Goal: Entertainment & Leisure: Consume media (video, audio)

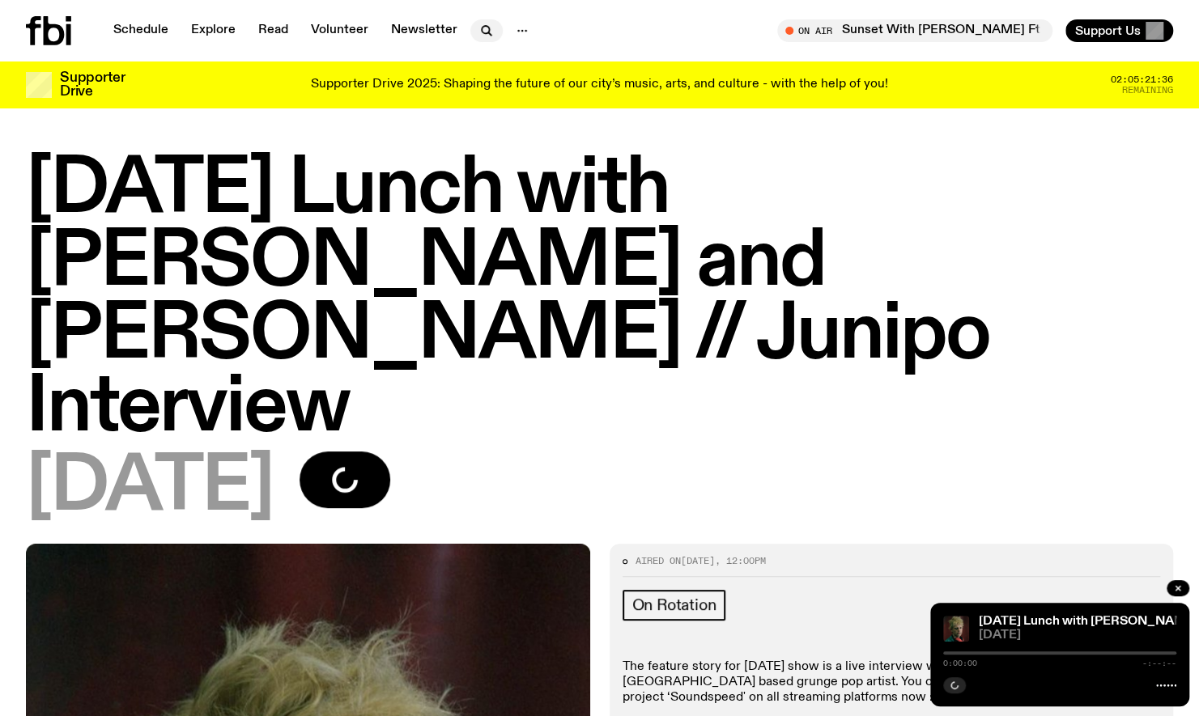
click at [479, 31] on icon "button" at bounding box center [486, 30] width 19 height 19
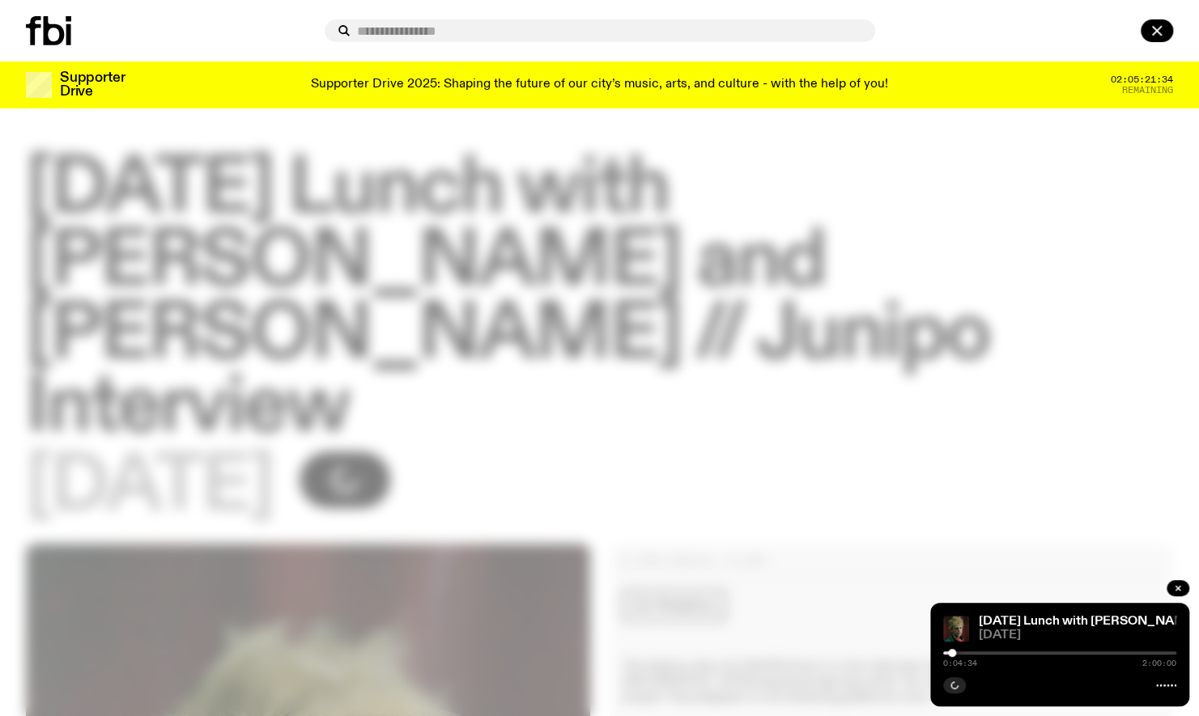
click at [479, 31] on input "text" at bounding box center [609, 31] width 505 height 14
click at [610, 36] on input "text" at bounding box center [609, 31] width 505 height 14
type input "*******"
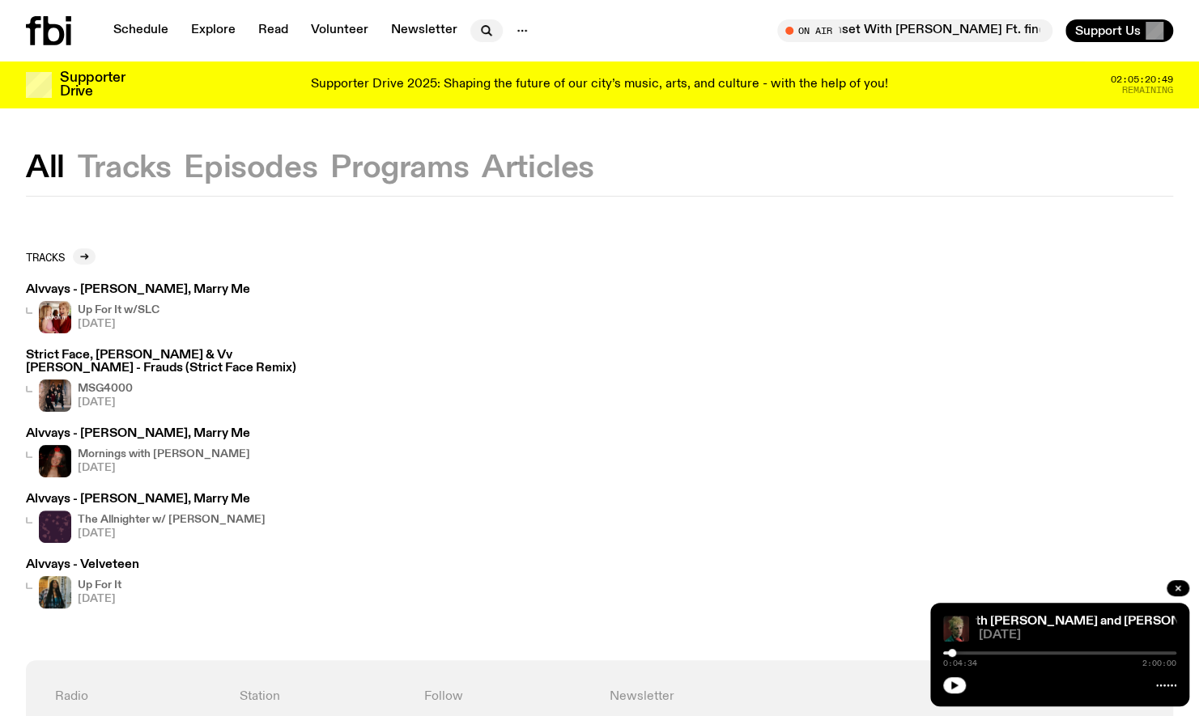
click at [492, 24] on button "button" at bounding box center [486, 30] width 32 height 23
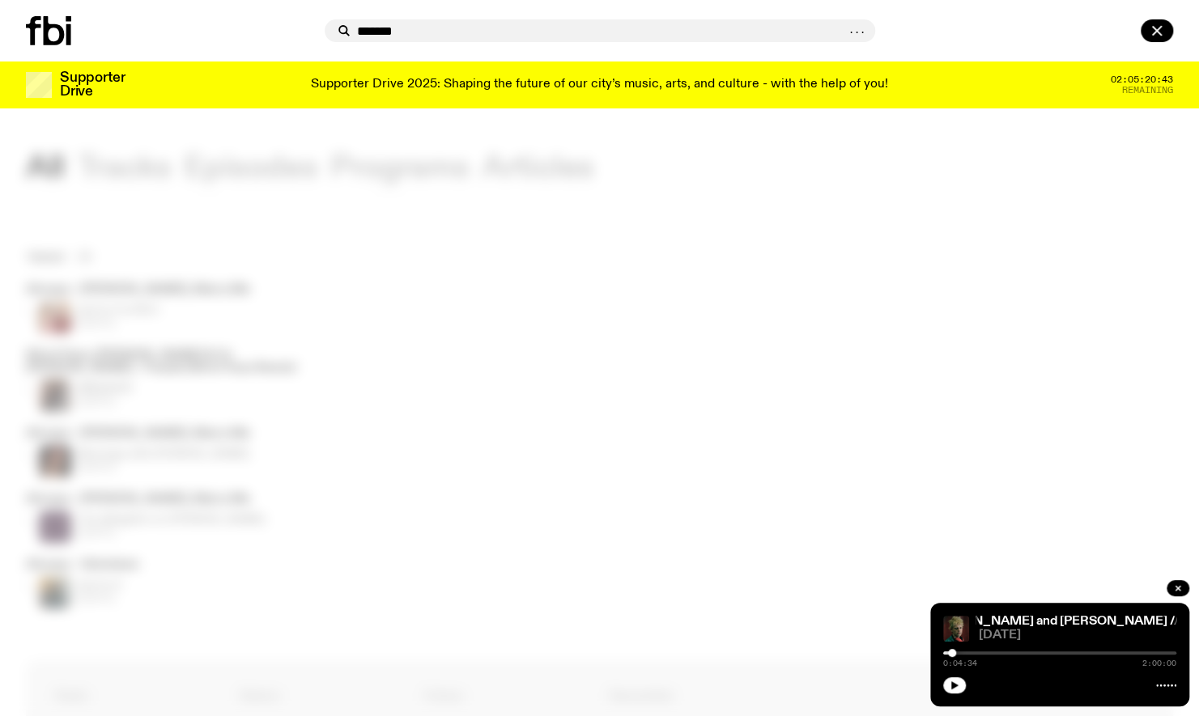
type input "*******"
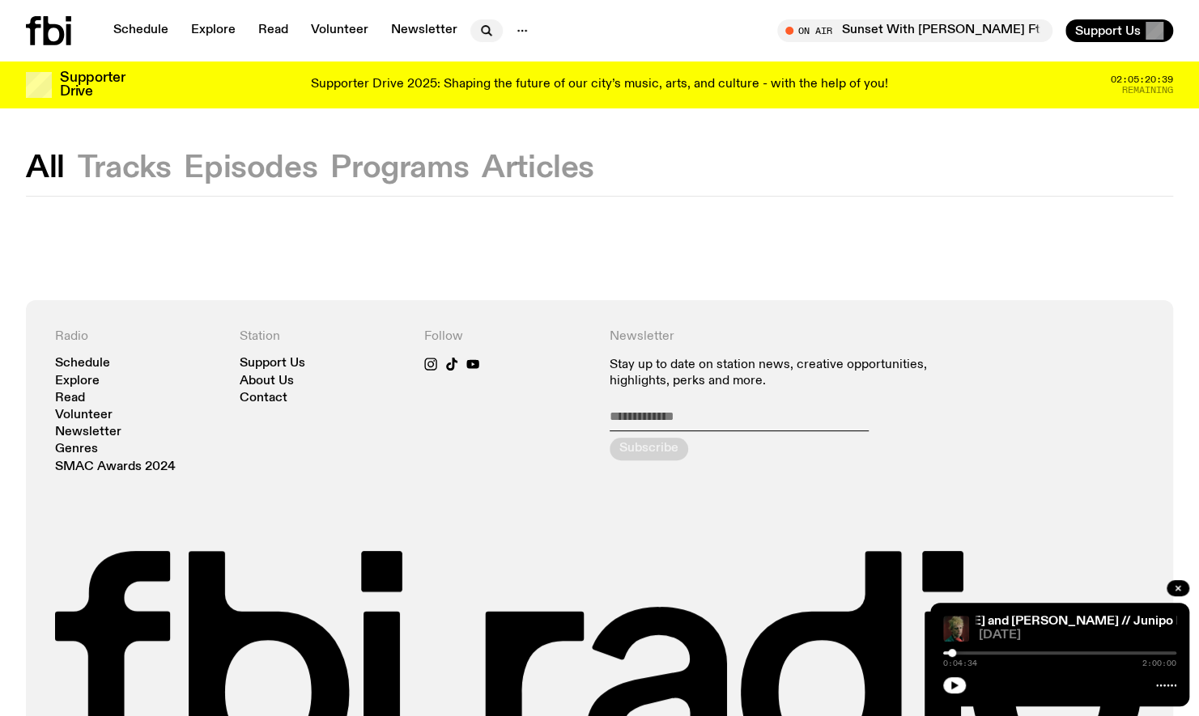
click at [482, 26] on icon "button" at bounding box center [485, 29] width 7 height 7
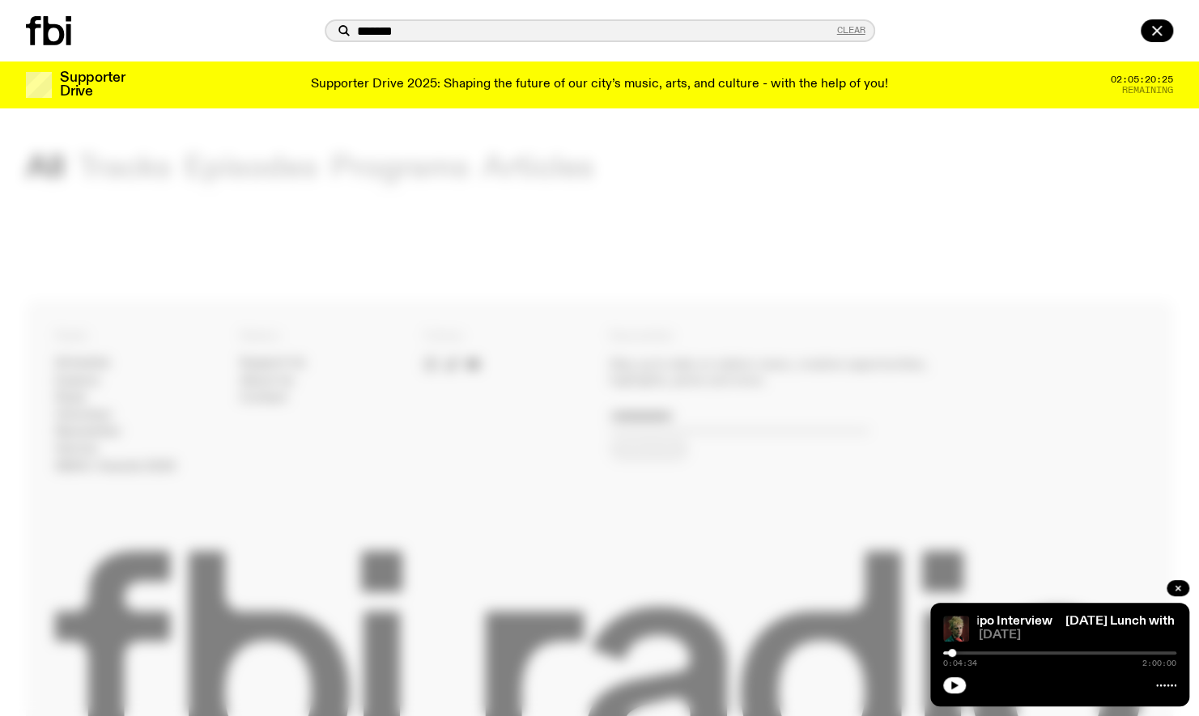
click at [848, 26] on button "Clear" at bounding box center [851, 30] width 28 height 9
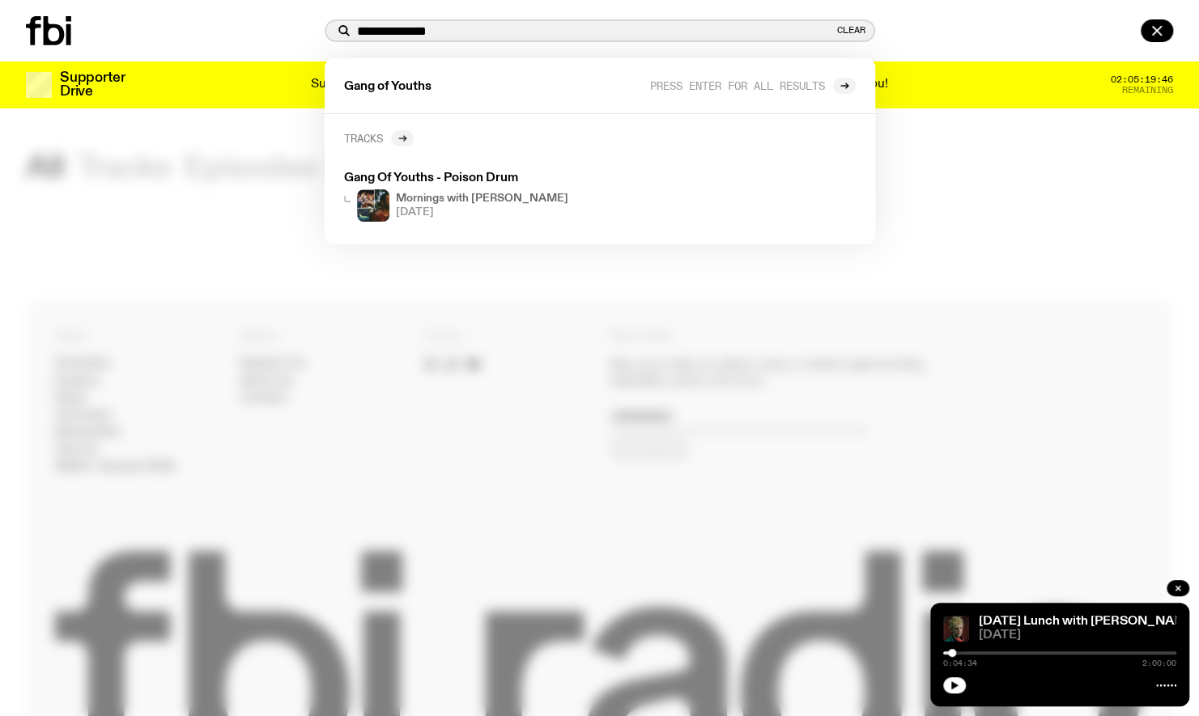
type input "**********"
click at [405, 138] on icon at bounding box center [401, 138] width 7 height 0
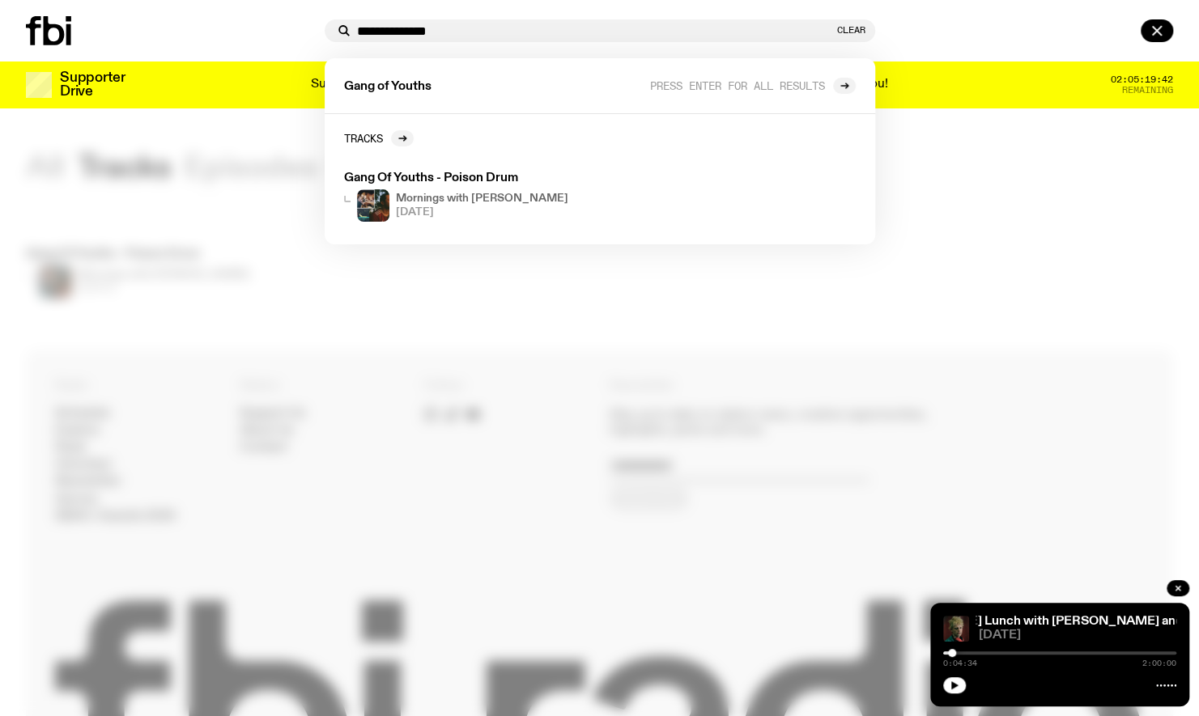
click at [447, 260] on div at bounding box center [599, 358] width 1199 height 716
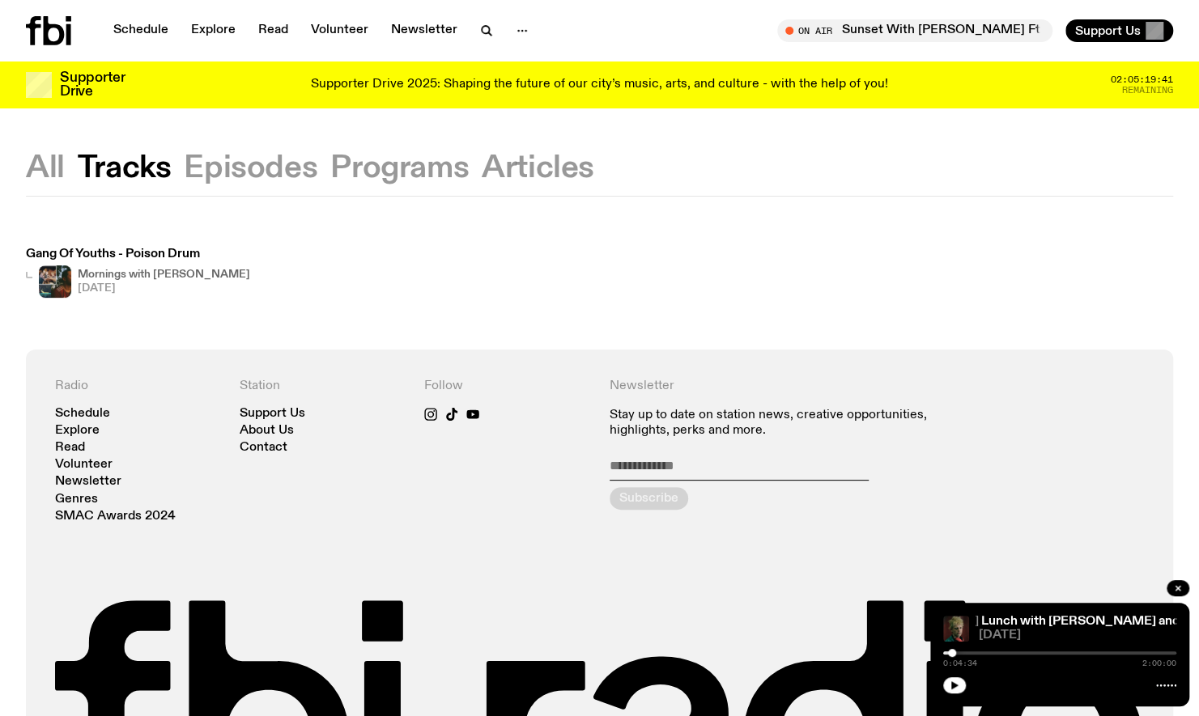
click at [447, 260] on div at bounding box center [599, 358] width 1199 height 716
click at [112, 274] on h4 "Mornings with [PERSON_NAME]" at bounding box center [164, 275] width 172 height 11
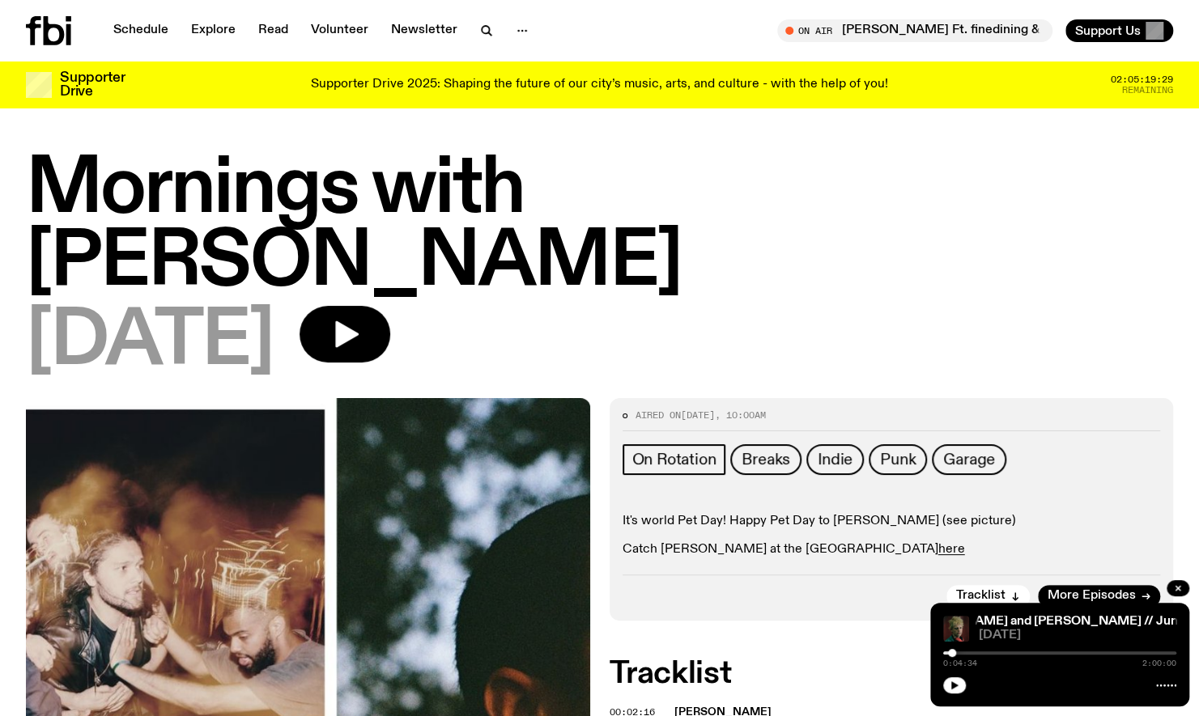
click at [112, 306] on span "[DATE]" at bounding box center [150, 342] width 248 height 73
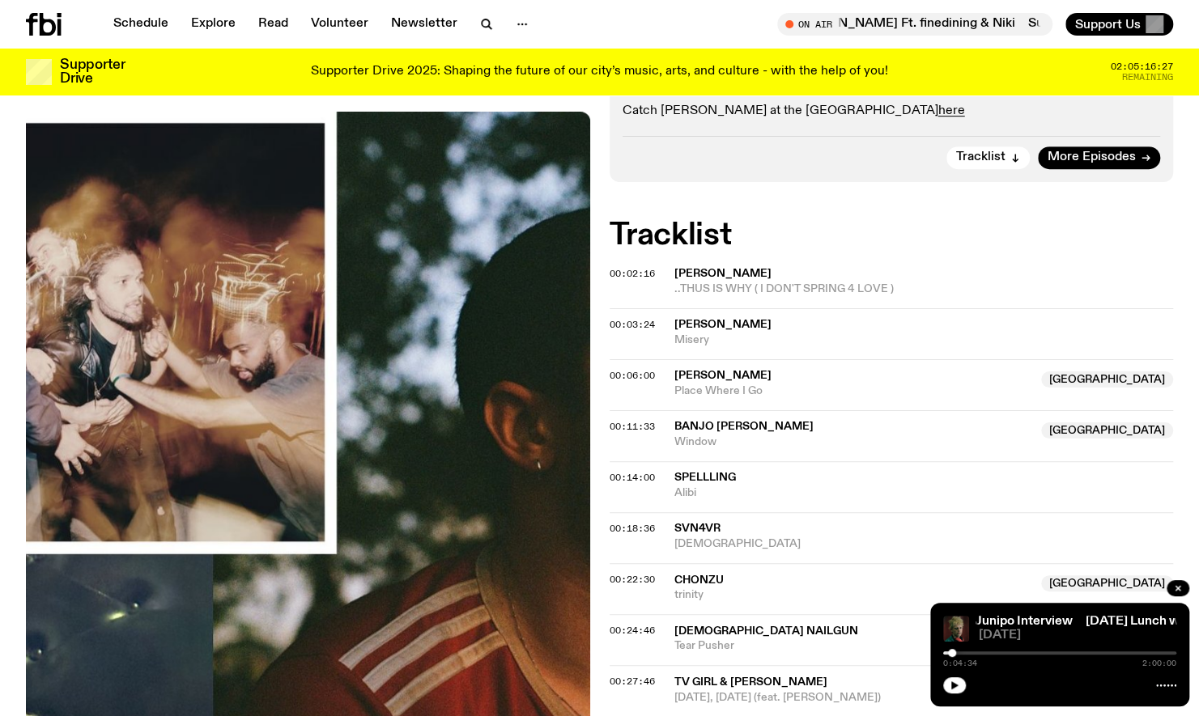
scroll to position [1053, 0]
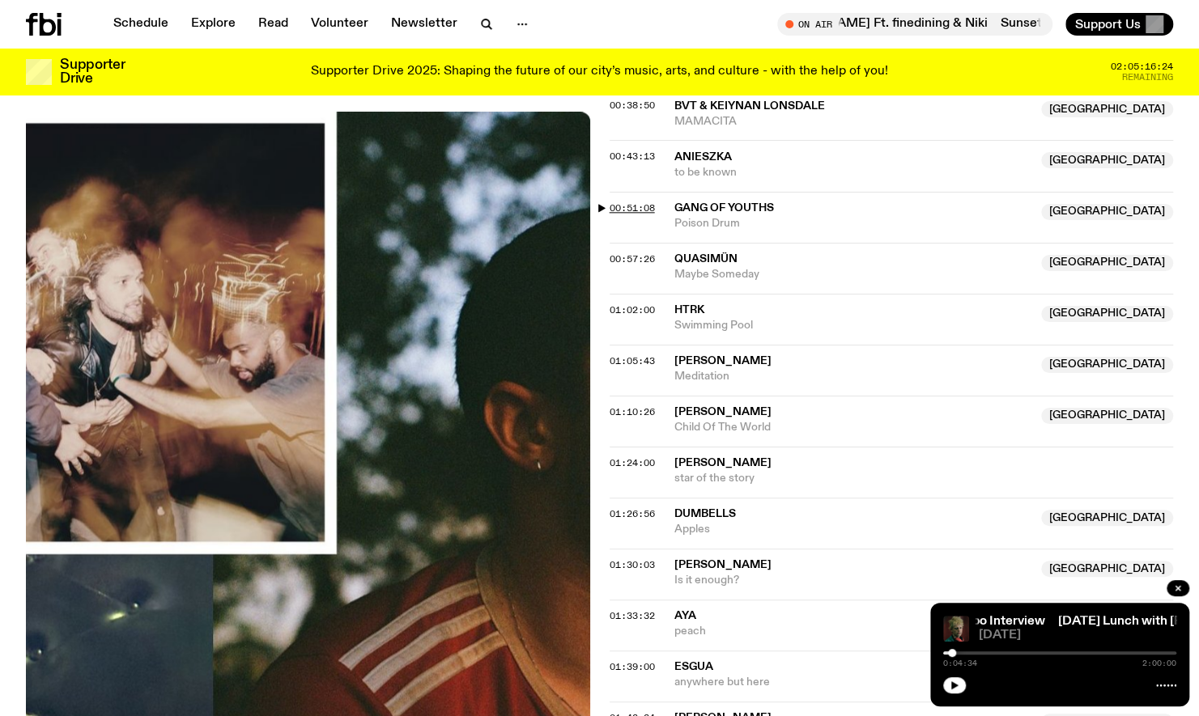
click at [615, 202] on span "00:51:08" at bounding box center [631, 208] width 45 height 13
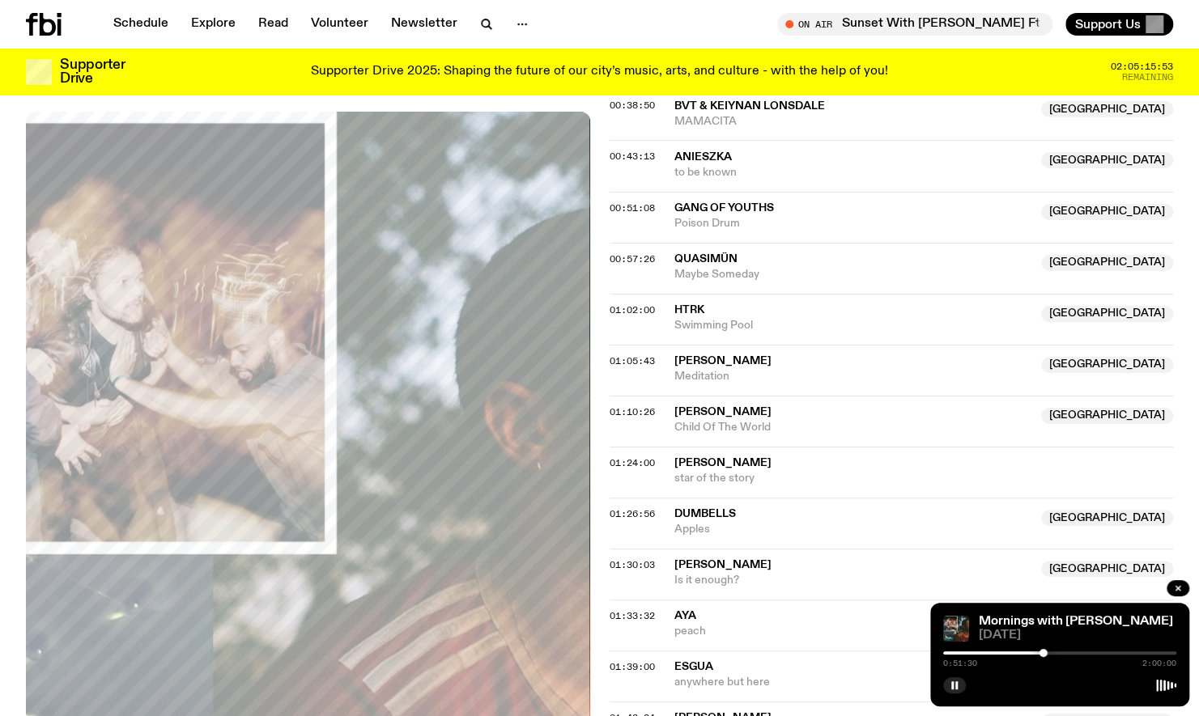
click at [1039, 653] on div at bounding box center [1043, 653] width 8 height 8
click at [1036, 654] on div at bounding box center [1036, 653] width 8 height 8
click at [1033, 656] on div at bounding box center [1033, 653] width 8 height 8
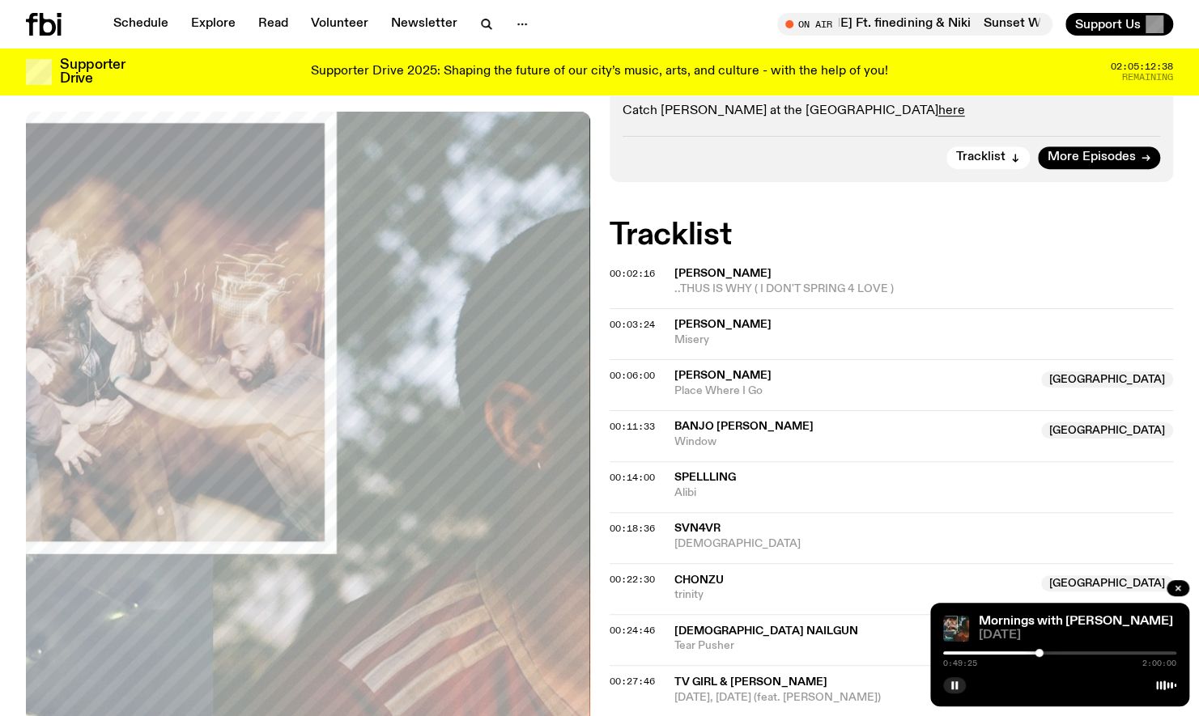
scroll to position [0, 0]
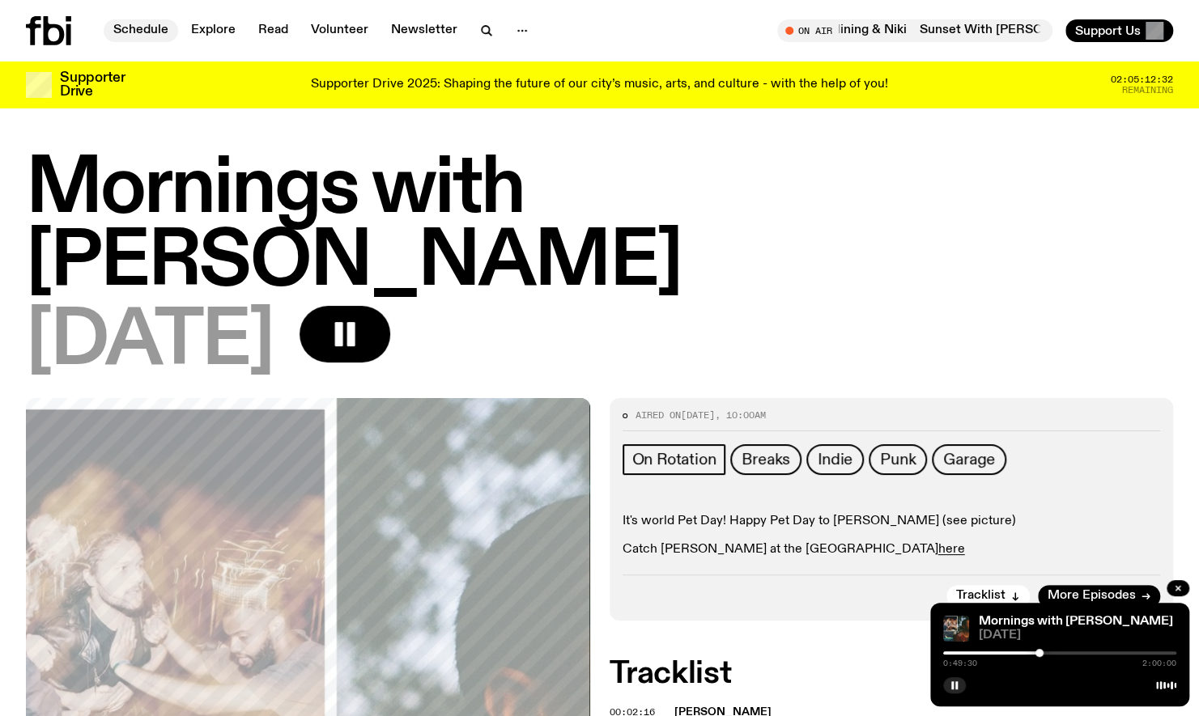
click at [174, 31] on link "Schedule" at bounding box center [141, 30] width 74 height 23
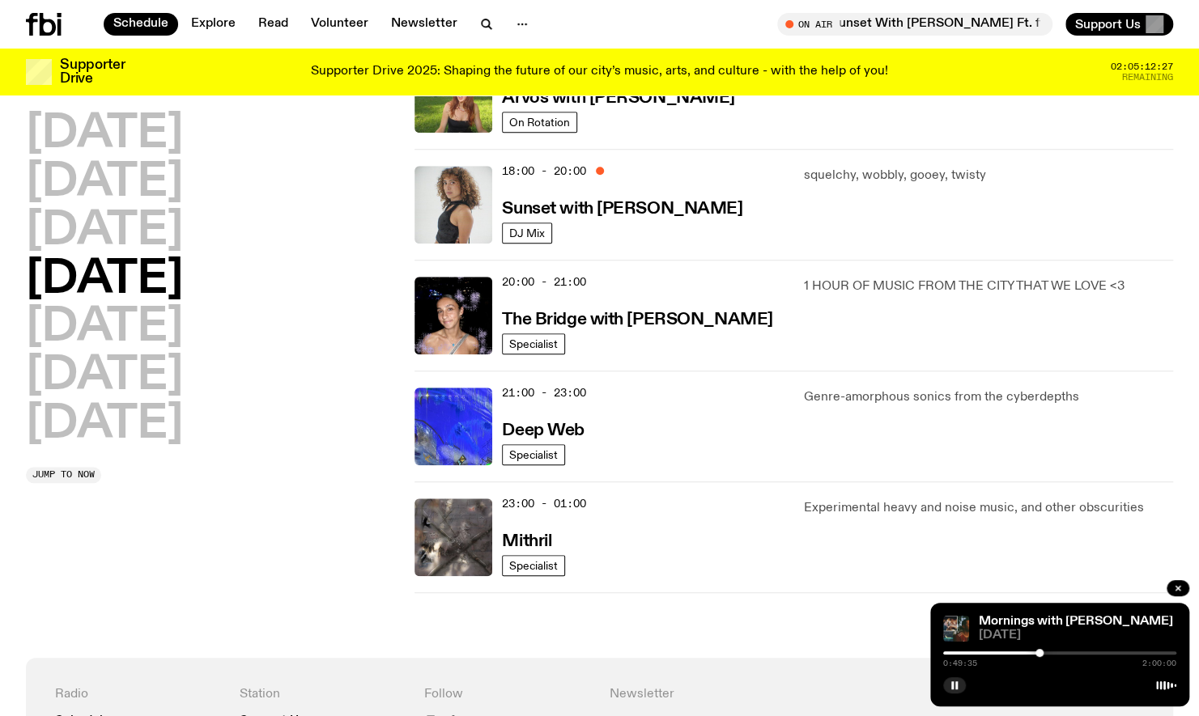
scroll to position [648, 0]
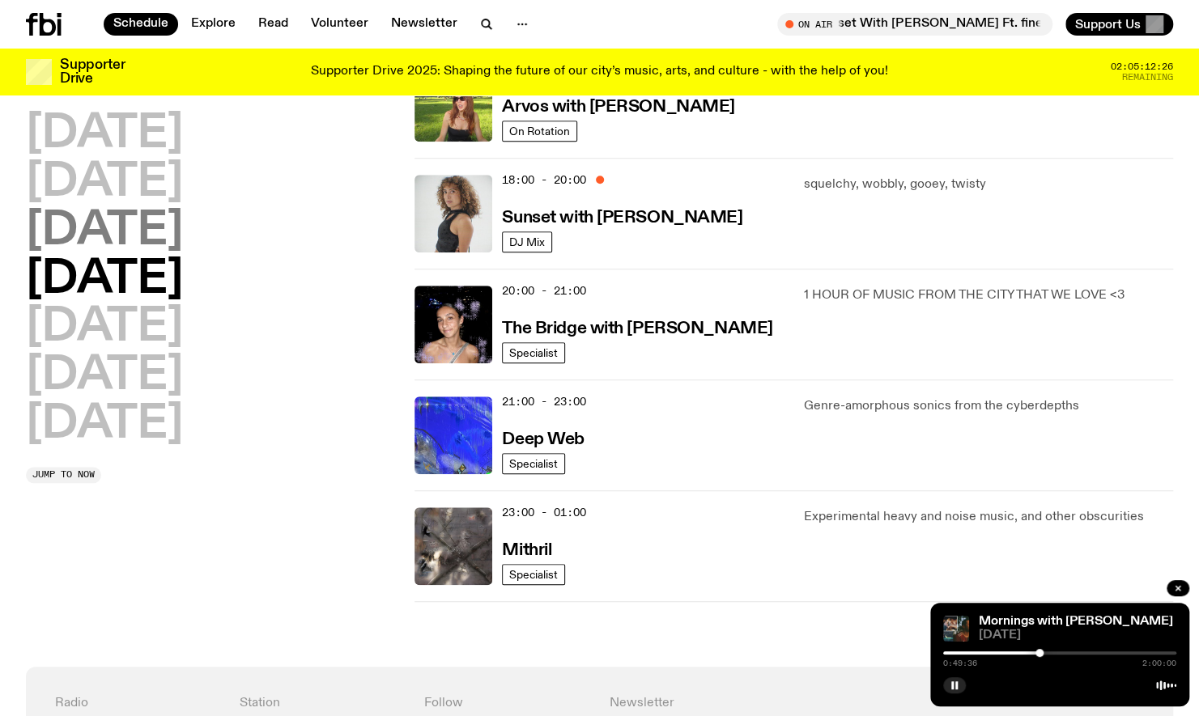
click at [183, 241] on h2 "[DATE]" at bounding box center [104, 231] width 157 height 45
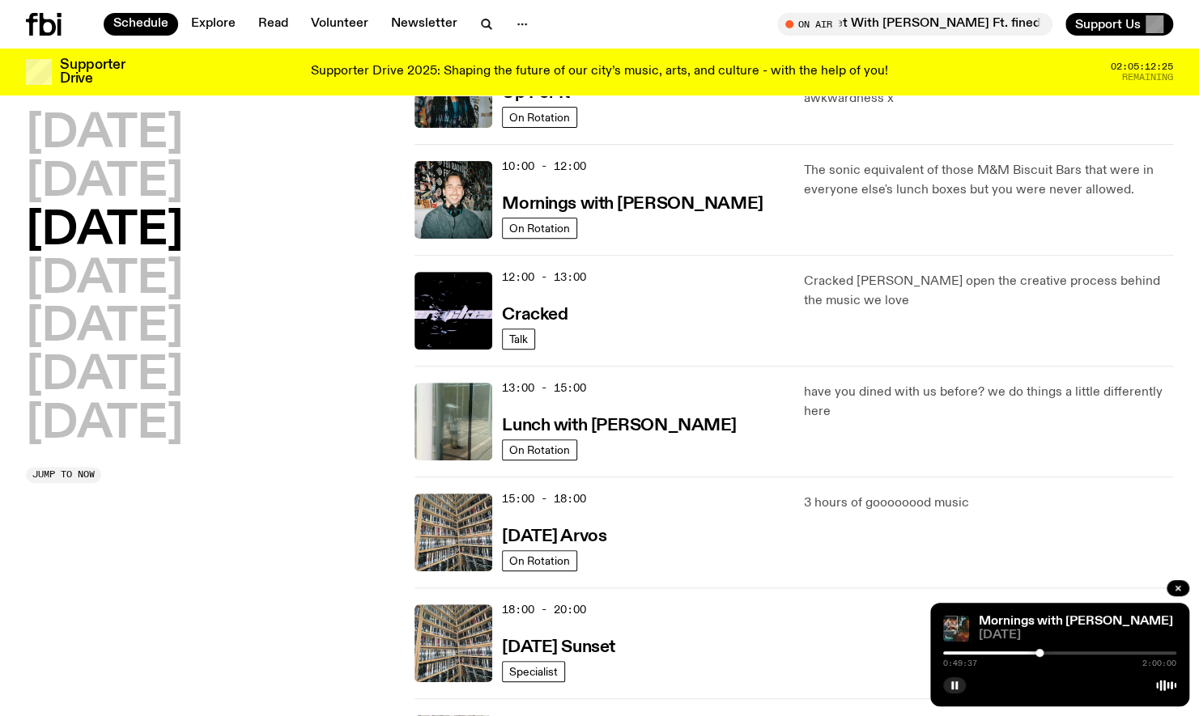
scroll to position [45, 0]
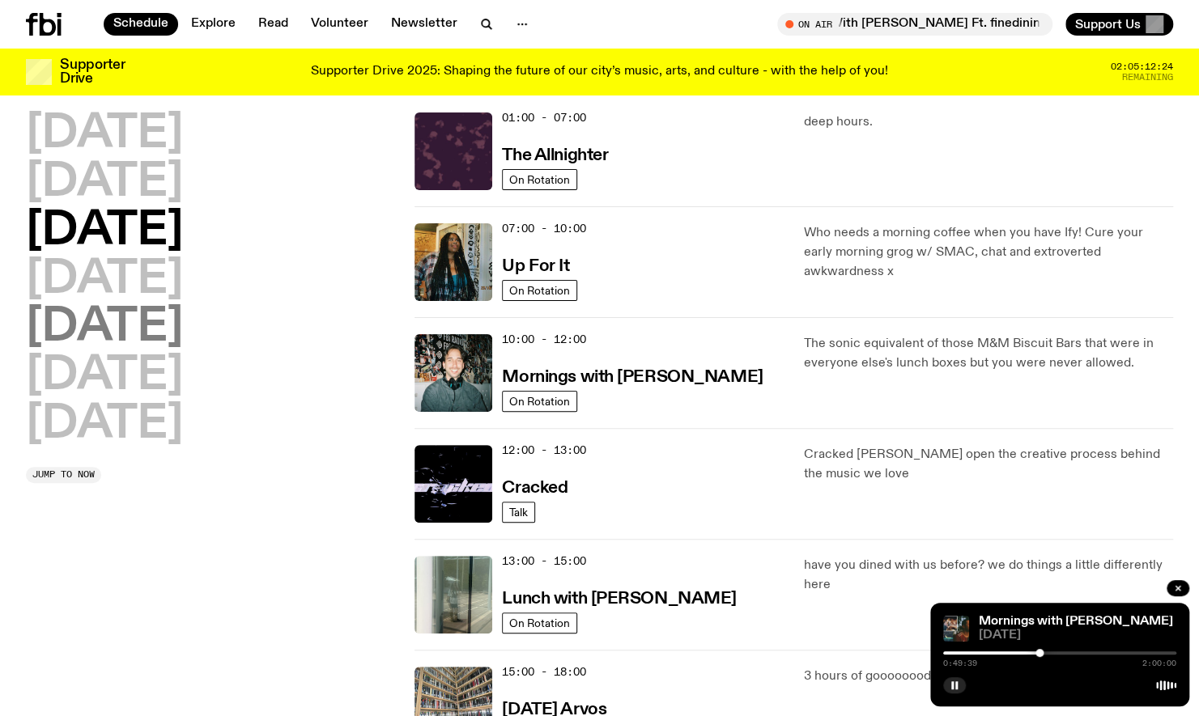
click at [147, 344] on h2 "[DATE]" at bounding box center [104, 327] width 157 height 45
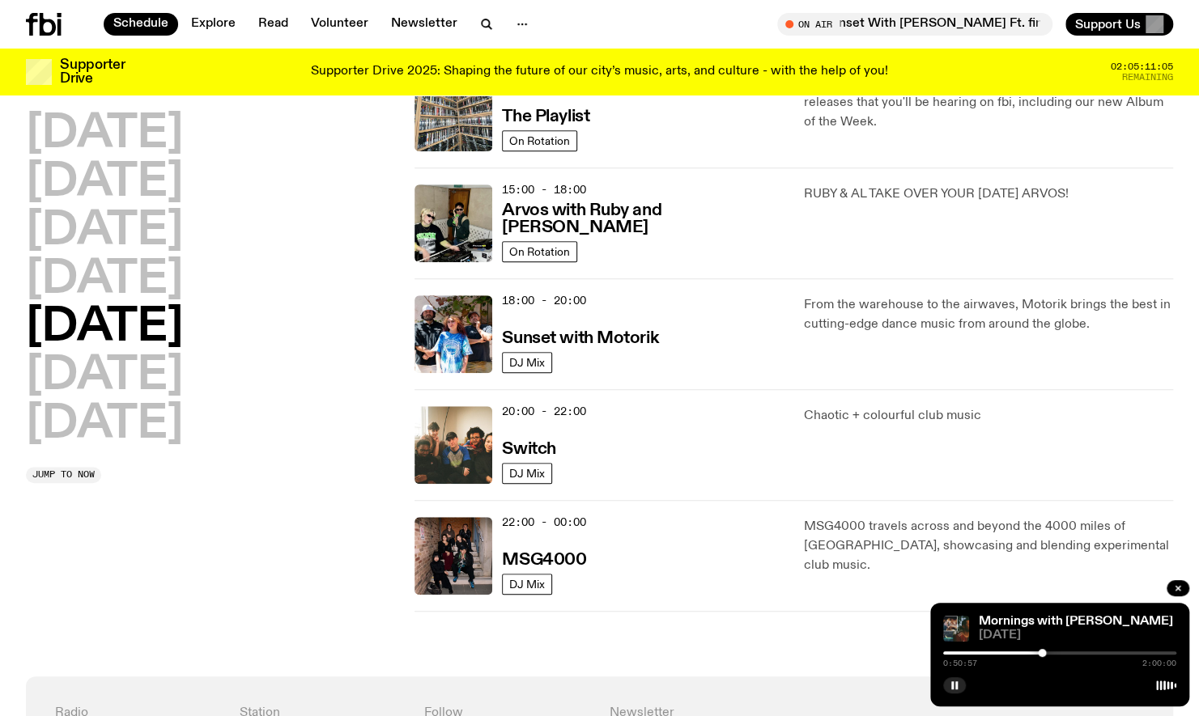
scroll to position [554, 0]
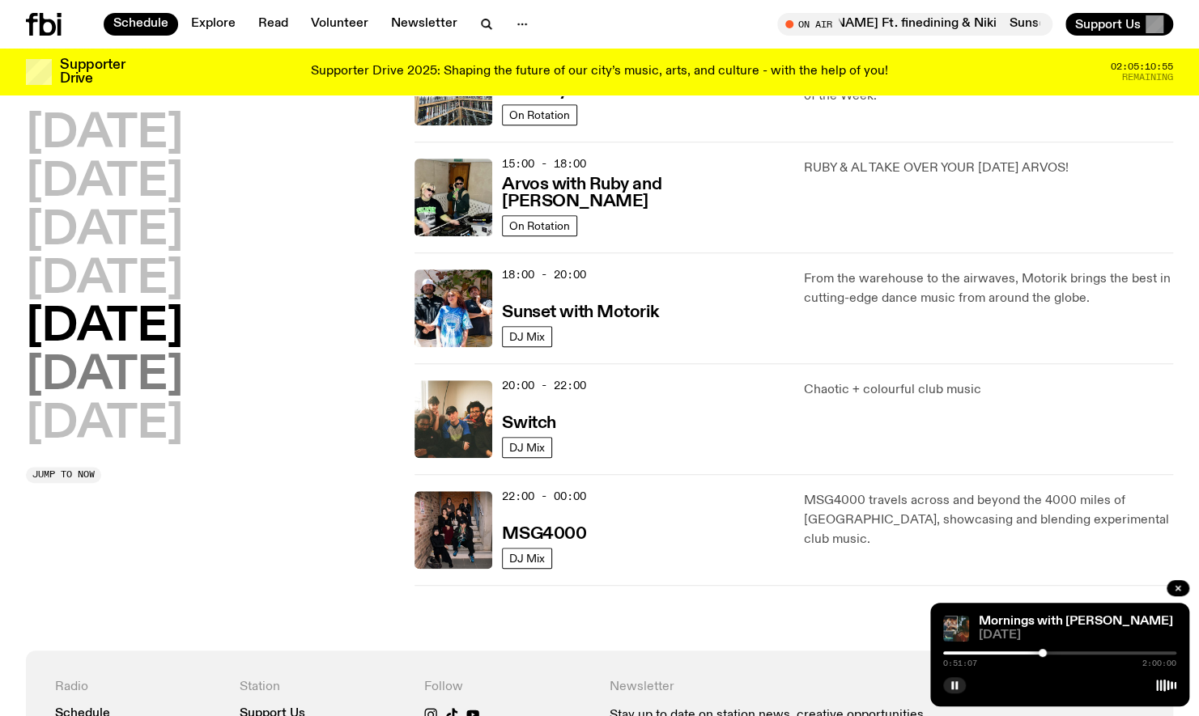
click at [178, 367] on h2 "[DATE]" at bounding box center [104, 376] width 157 height 45
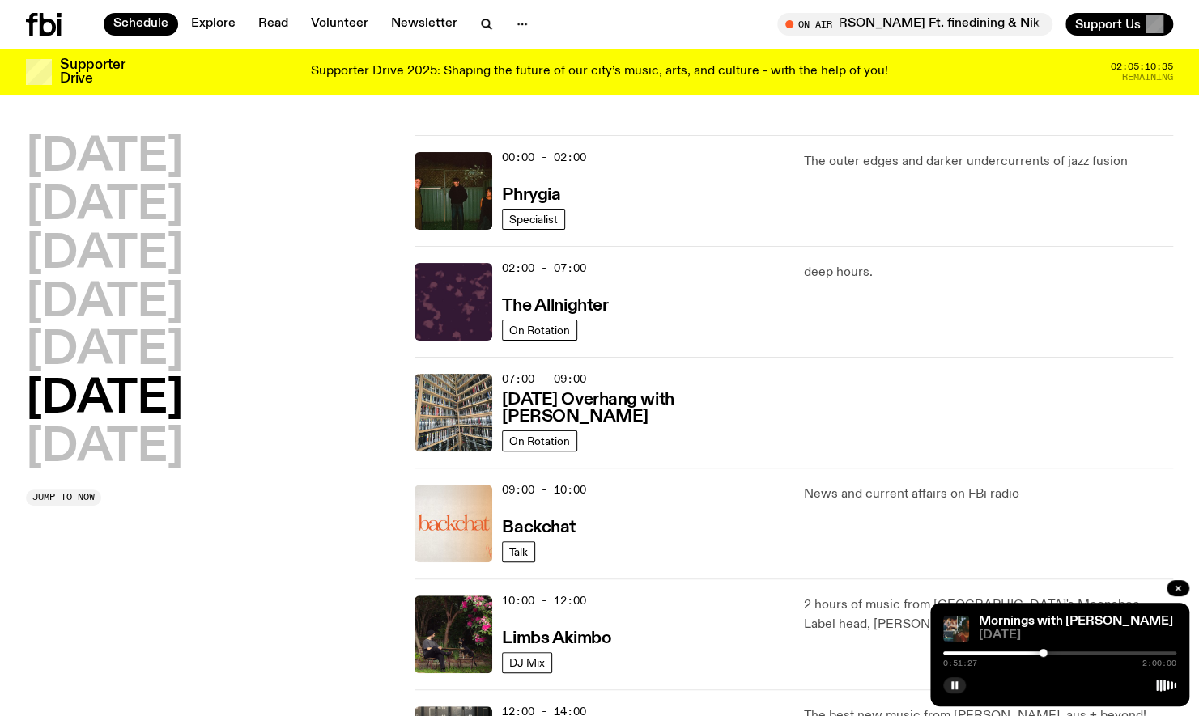
scroll to position [11, 0]
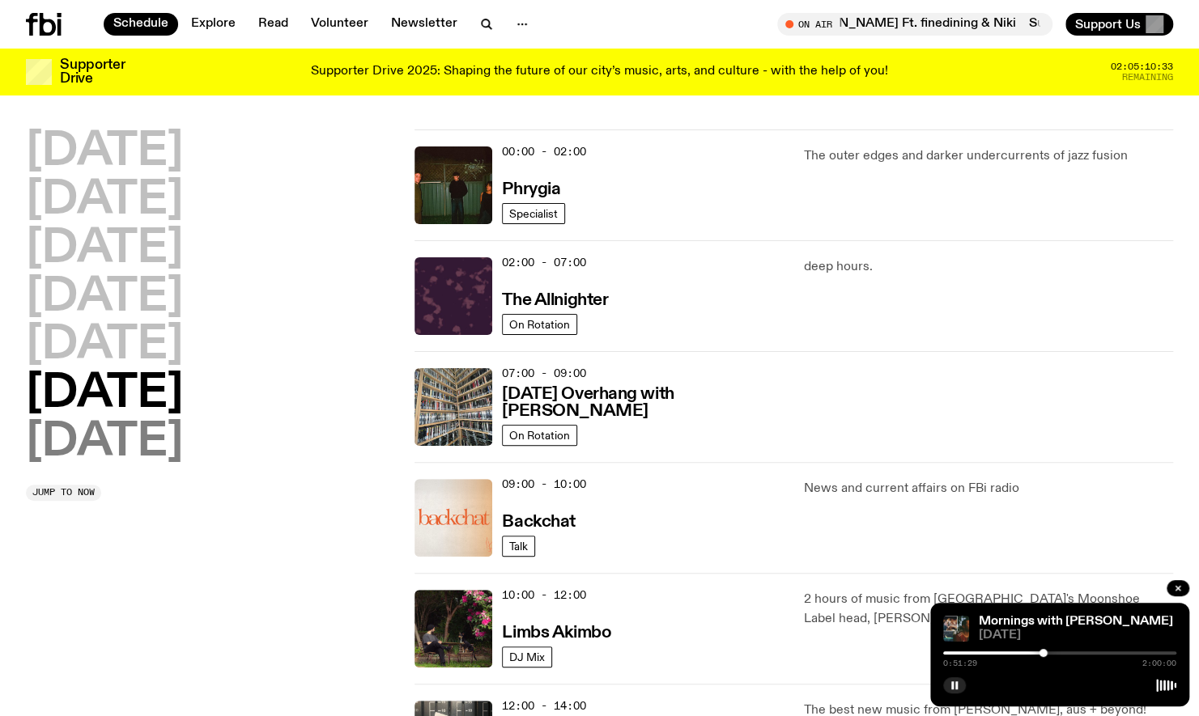
click at [65, 452] on h2 "[DATE]" at bounding box center [104, 442] width 157 height 45
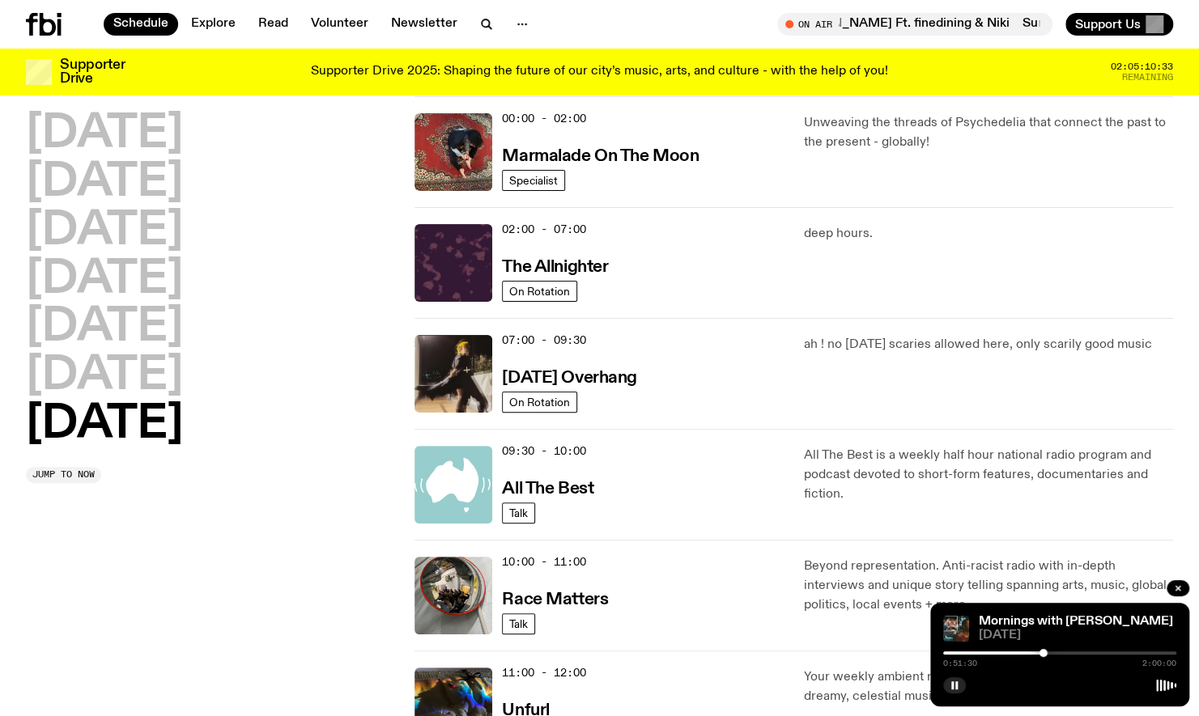
scroll to position [45, 0]
click at [49, 325] on h2 "[DATE]" at bounding box center [104, 327] width 157 height 45
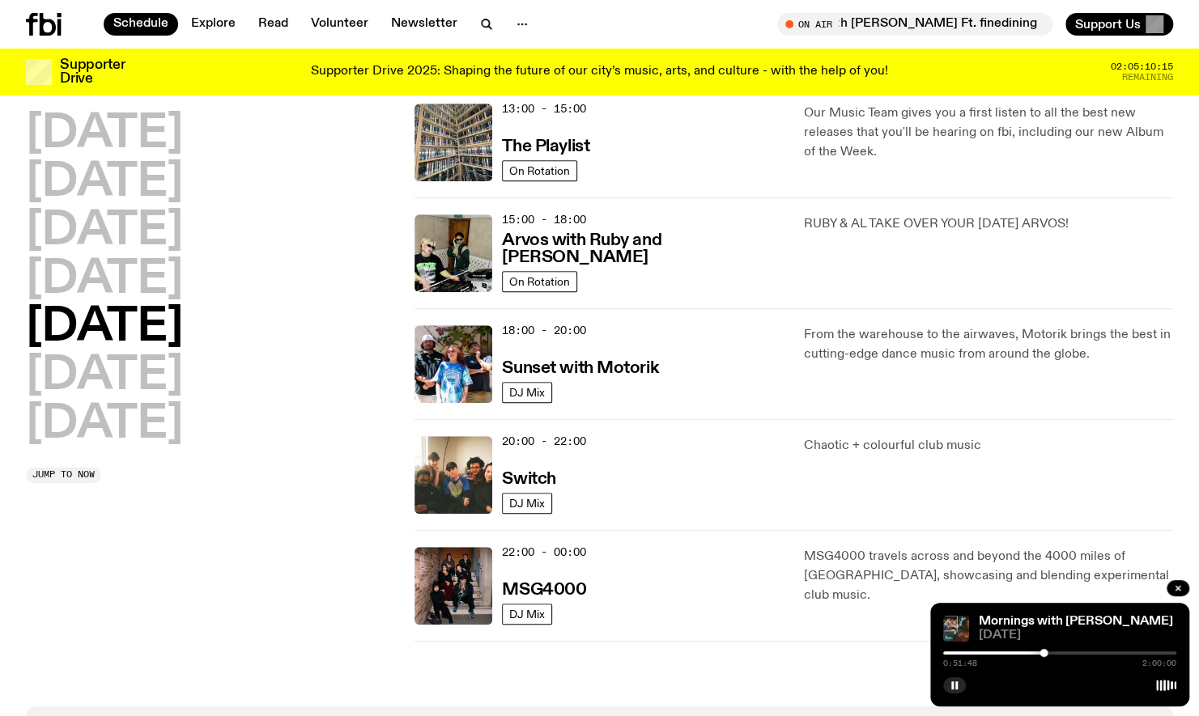
scroll to position [500, 0]
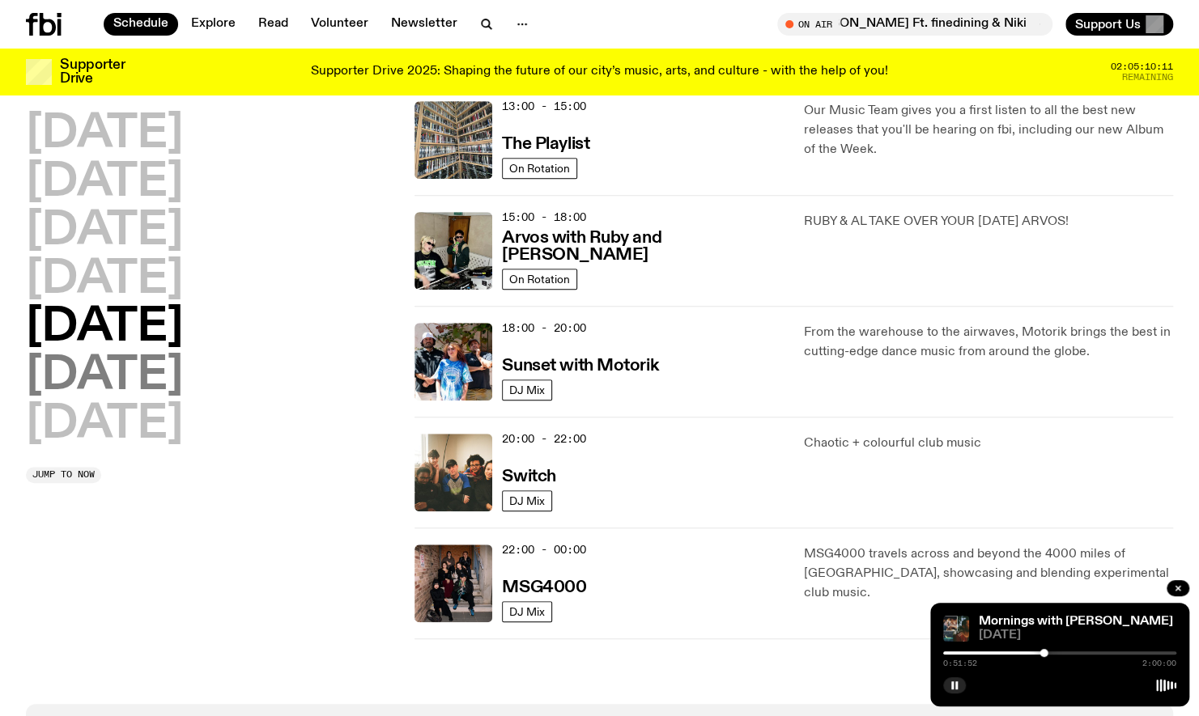
click at [68, 366] on h2 "[DATE]" at bounding box center [104, 376] width 157 height 45
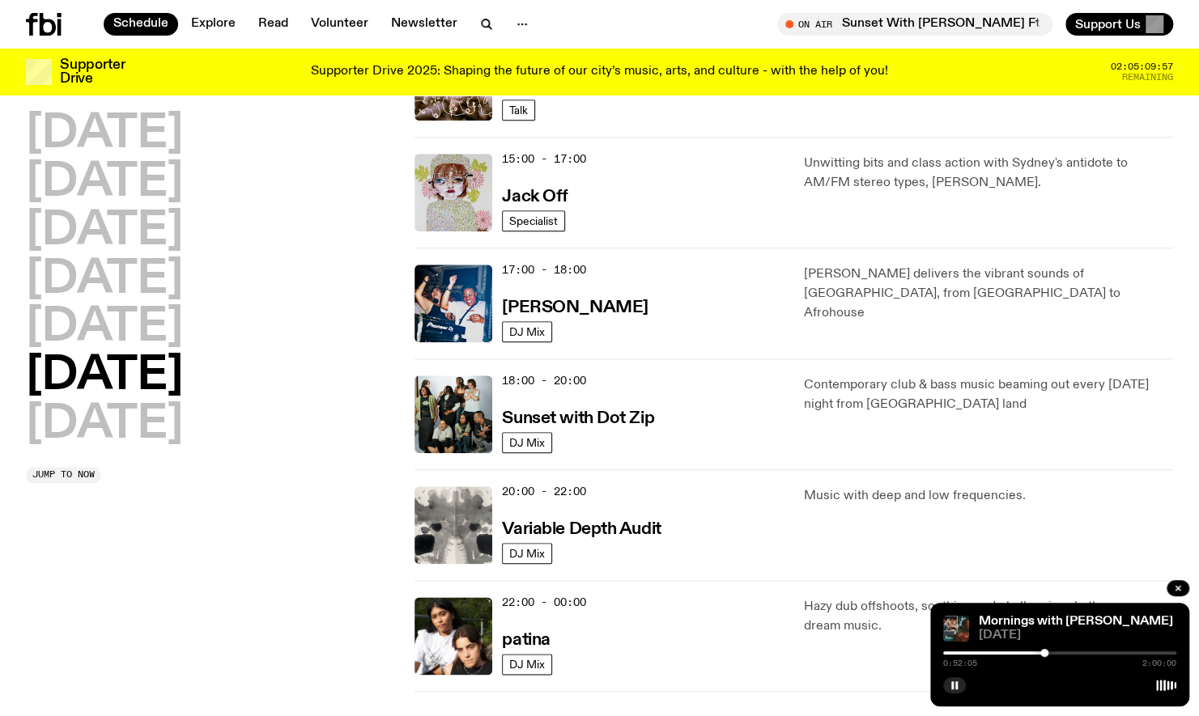
scroll to position [788, 0]
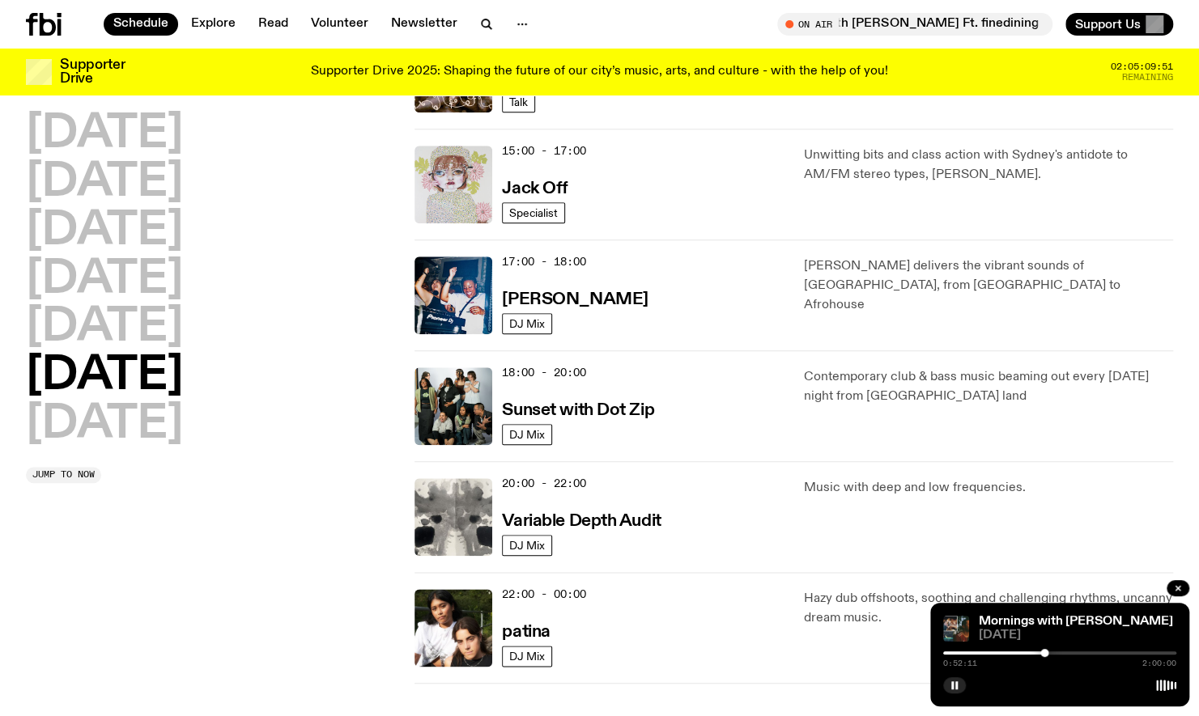
click at [440, 172] on img at bounding box center [453, 185] width 78 height 78
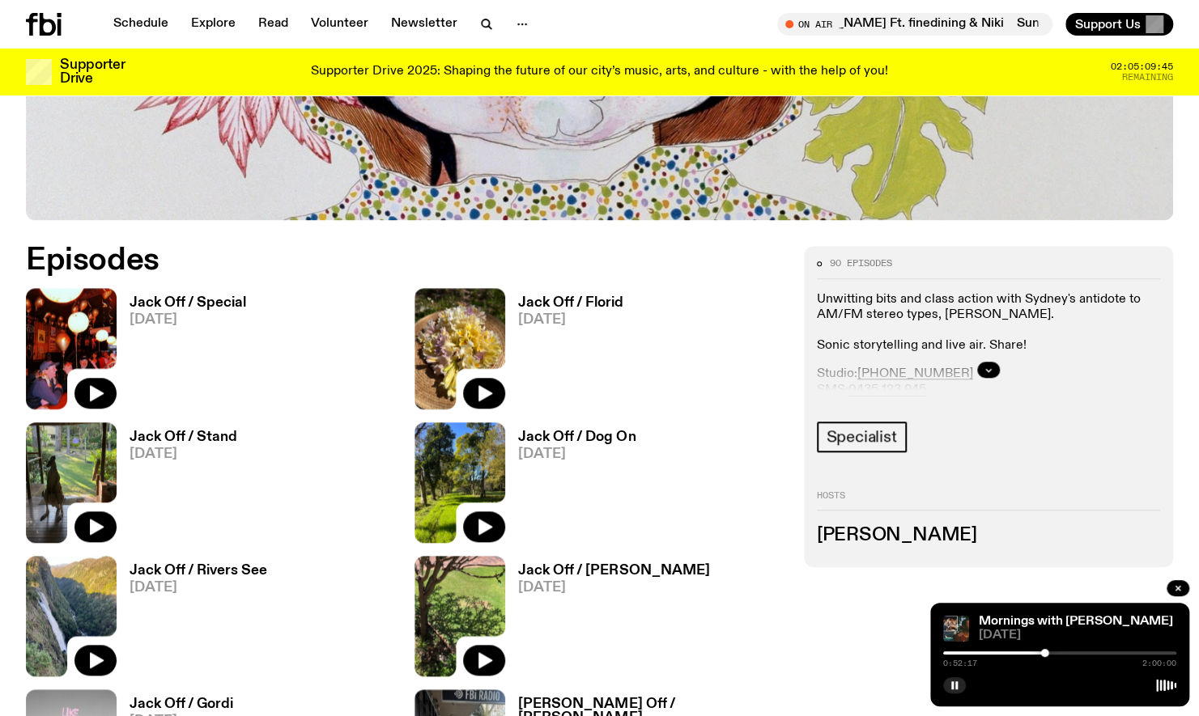
scroll to position [657, 0]
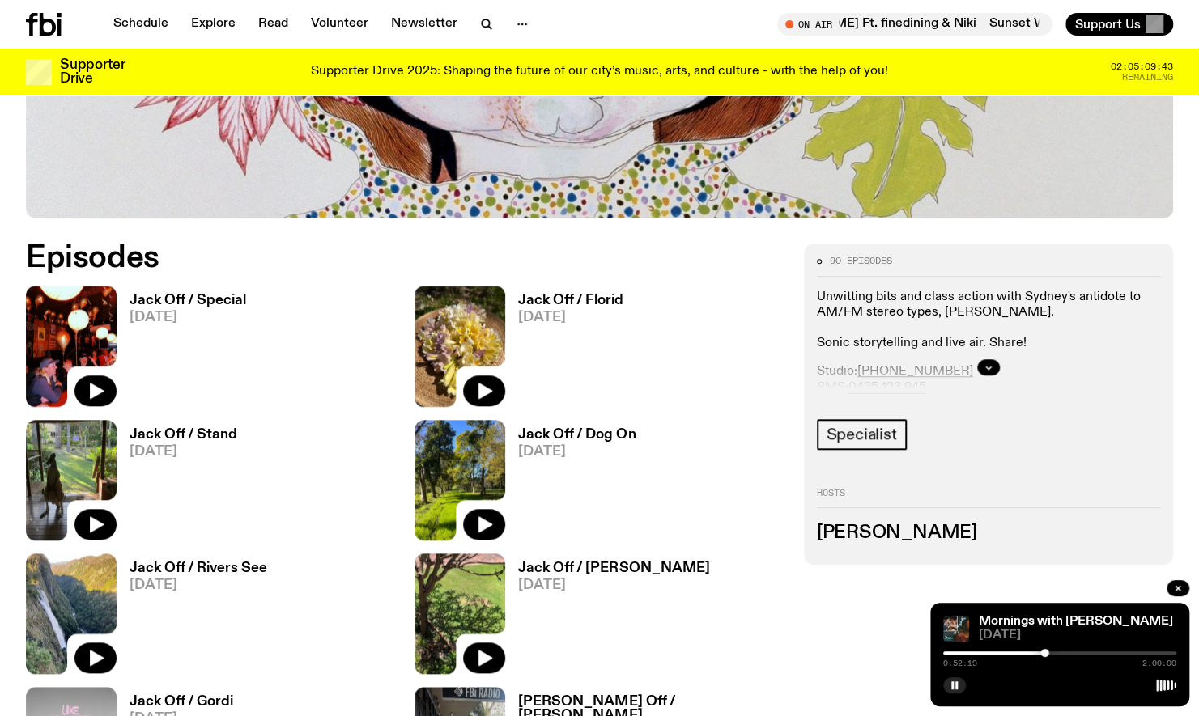
click at [161, 298] on h3 "Jack Off / Special" at bounding box center [187, 301] width 117 height 14
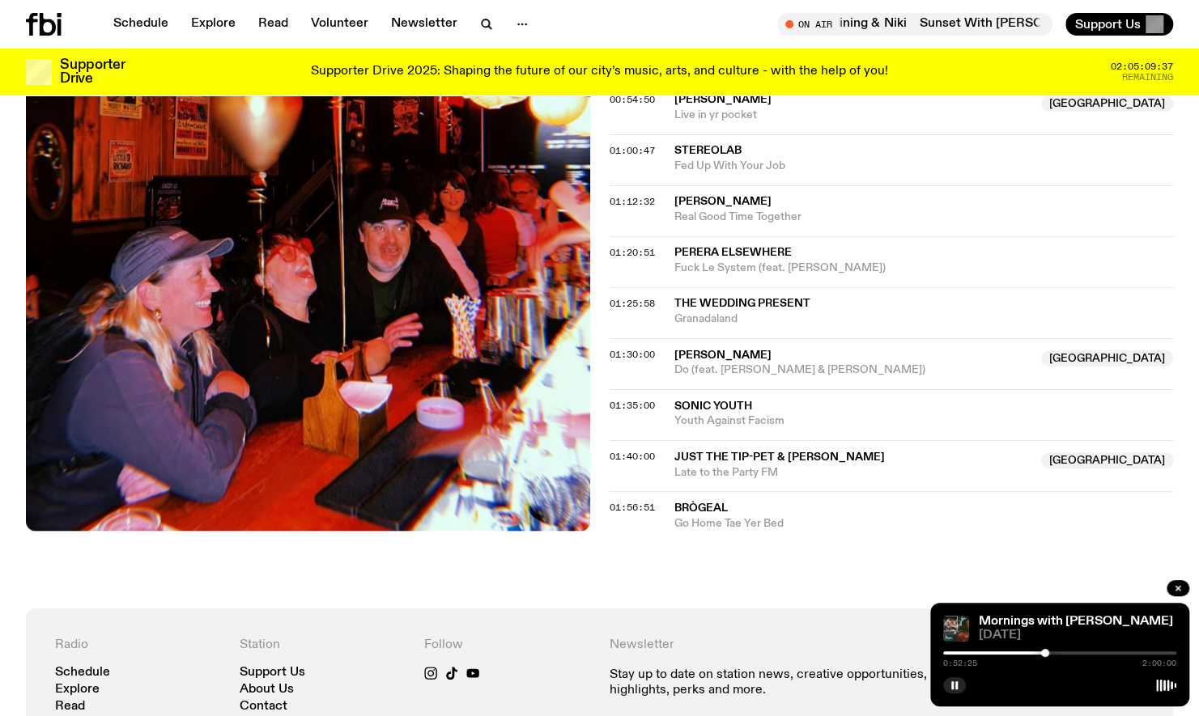
scroll to position [1143, 0]
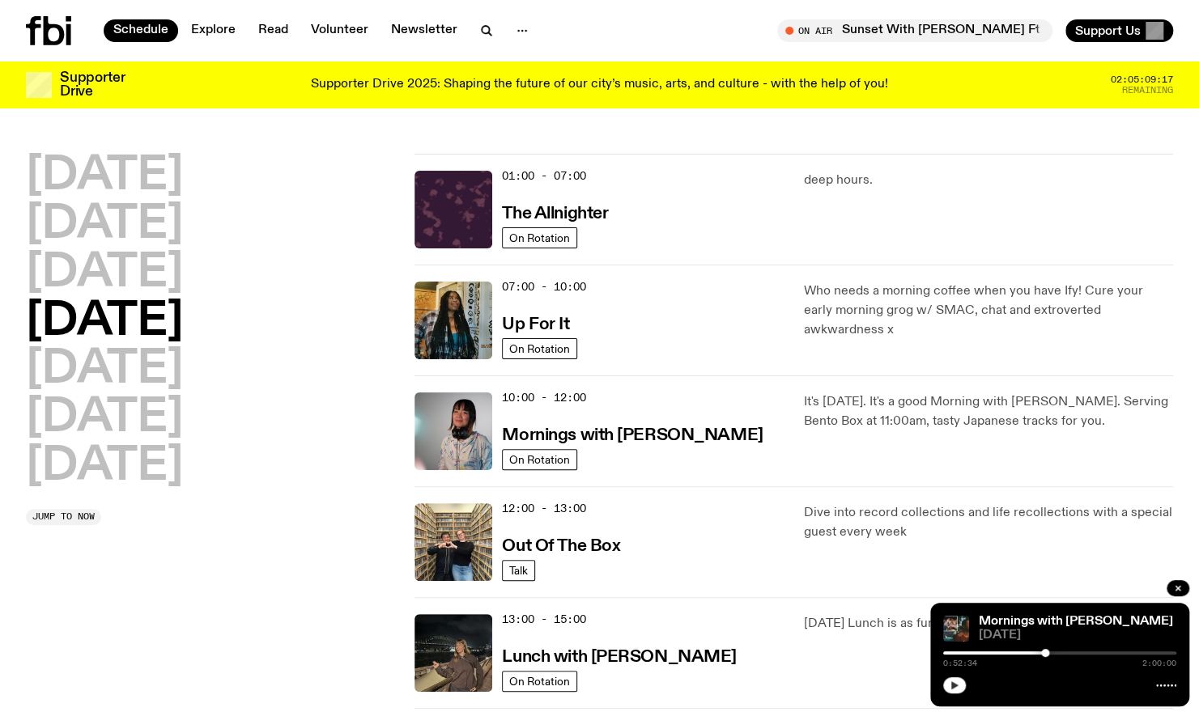
click at [948, 681] on button "button" at bounding box center [954, 685] width 23 height 16
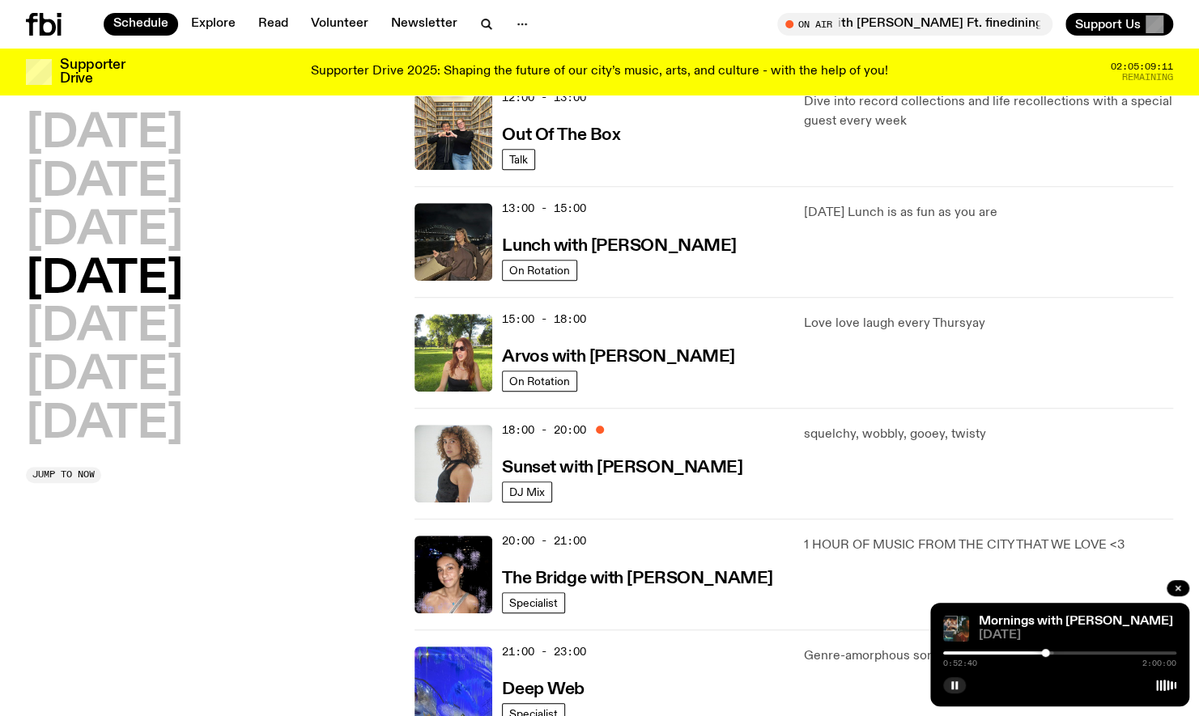
scroll to position [405, 0]
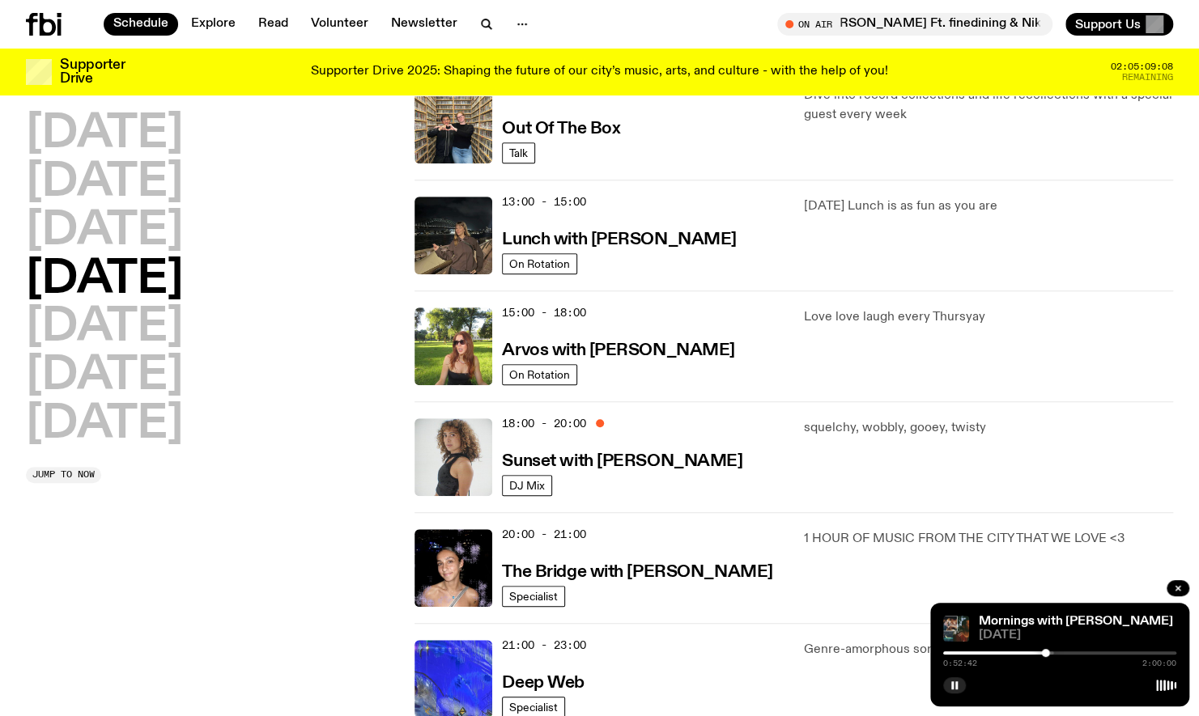
click at [711, 145] on div "12:00 - 13:00 Out Of The Box" at bounding box center [643, 125] width 282 height 78
click at [596, 136] on div "12:00 - 13:00 Out Of The Box" at bounding box center [643, 125] width 282 height 78
click at [592, 126] on h3 "Out Of The Box" at bounding box center [561, 129] width 118 height 17
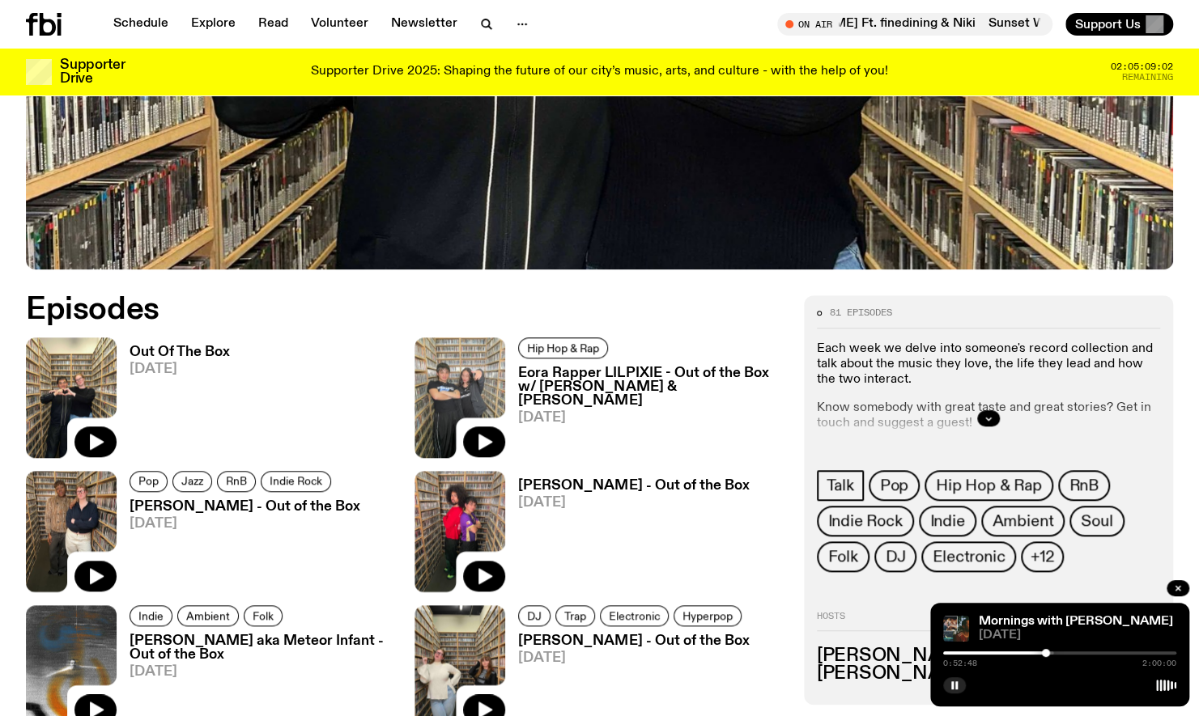
scroll to position [613, 0]
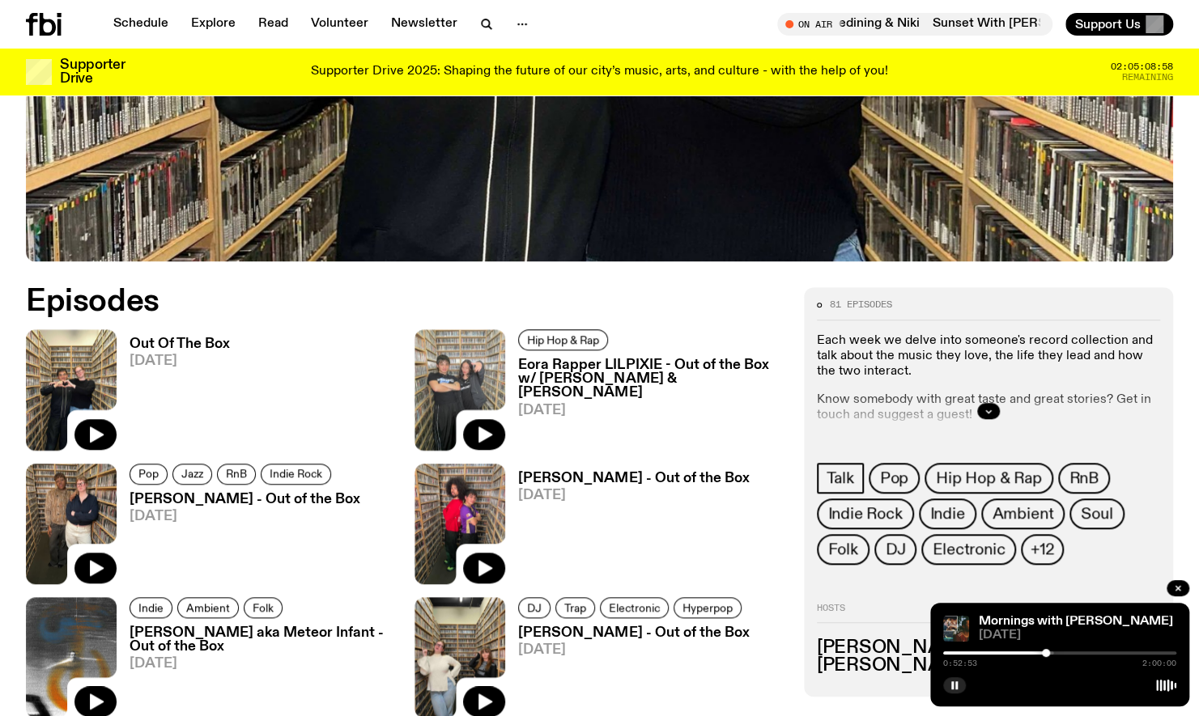
click at [223, 339] on h3 "Out Of The Box" at bounding box center [179, 344] width 100 height 14
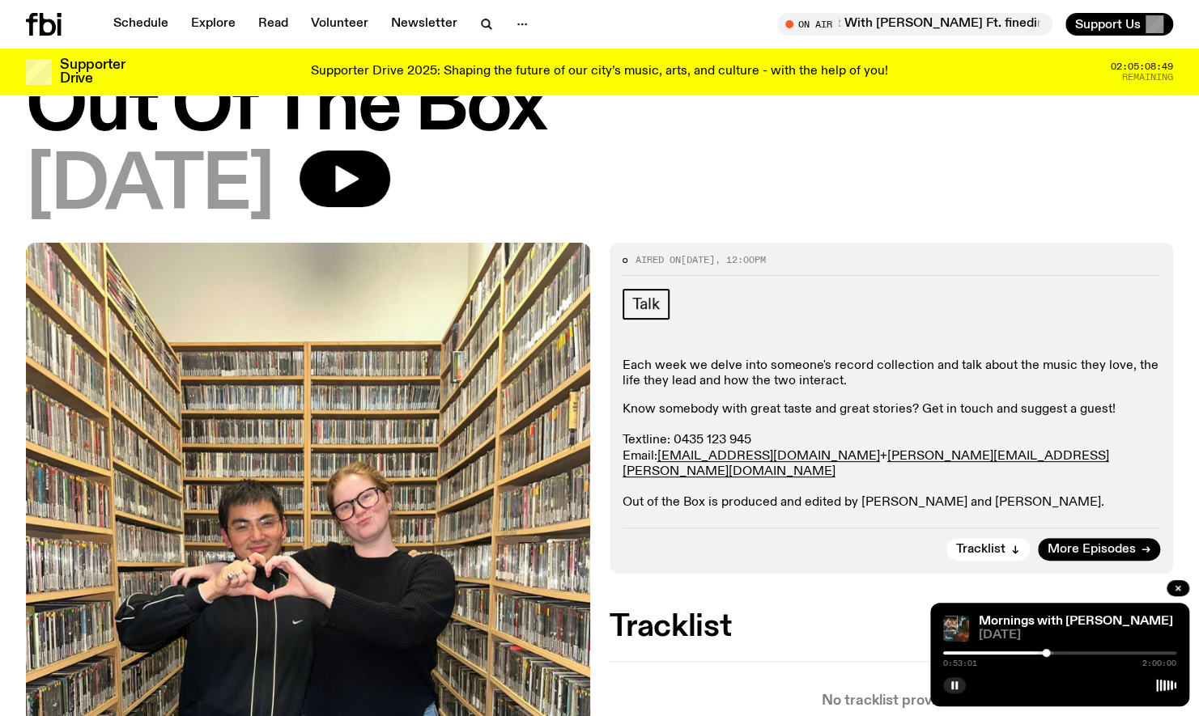
scroll to position [79, 0]
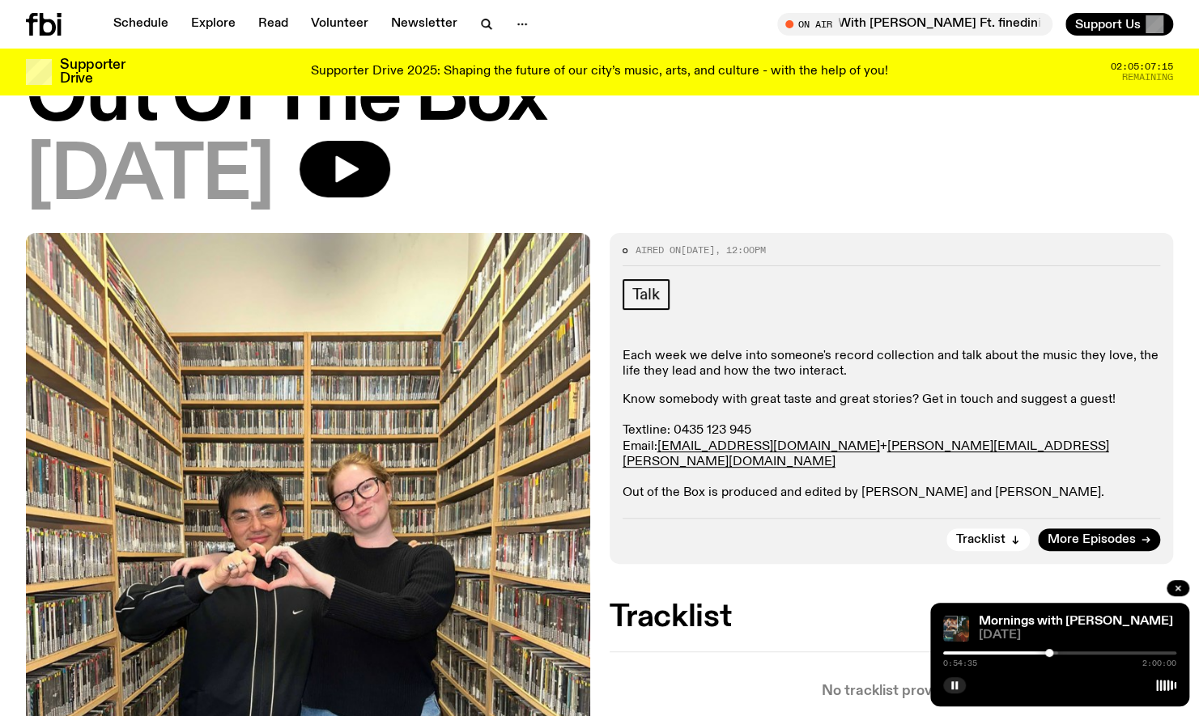
click at [1054, 652] on div at bounding box center [941, 653] width 233 height 3
click at [1052, 654] on div at bounding box center [1052, 653] width 8 height 8
click at [390, 145] on button "button" at bounding box center [344, 169] width 91 height 57
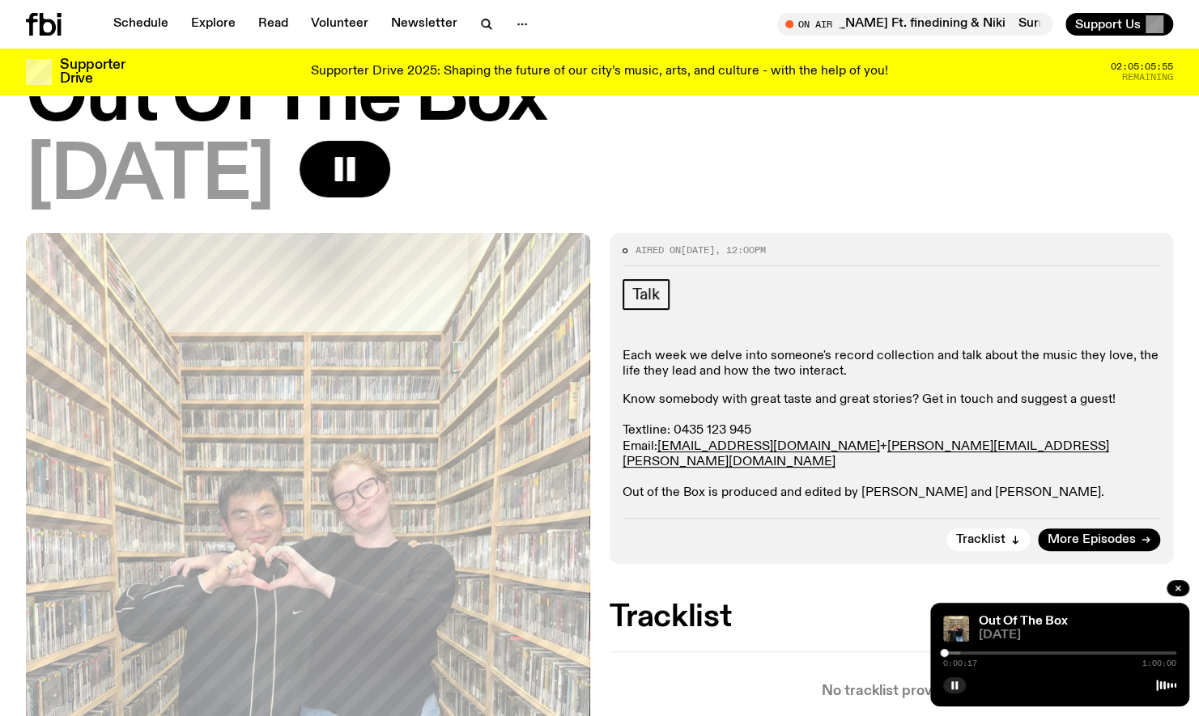
click at [955, 652] on div at bounding box center [843, 653] width 233 height 3
click at [948, 653] on div at bounding box center [839, 653] width 233 height 3
click at [952, 691] on button "button" at bounding box center [954, 685] width 23 height 16
